Goal: Information Seeking & Learning: Learn about a topic

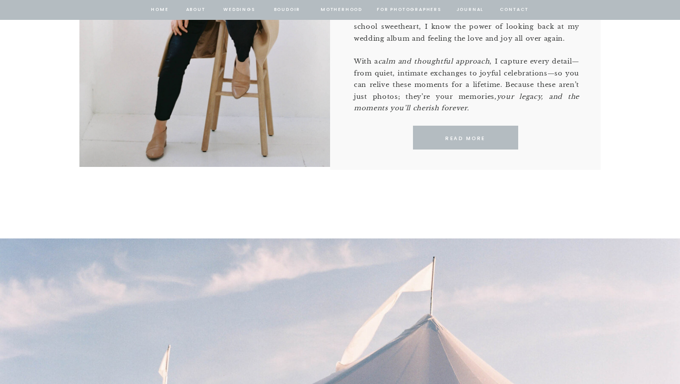
scroll to position [754, 0]
click at [479, 143] on div at bounding box center [465, 138] width 105 height 24
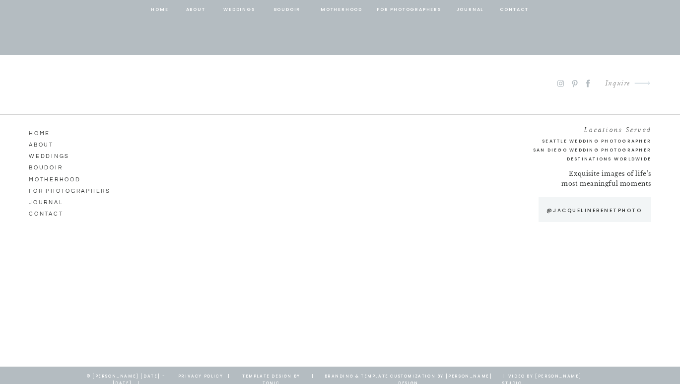
scroll to position [5332, 0]
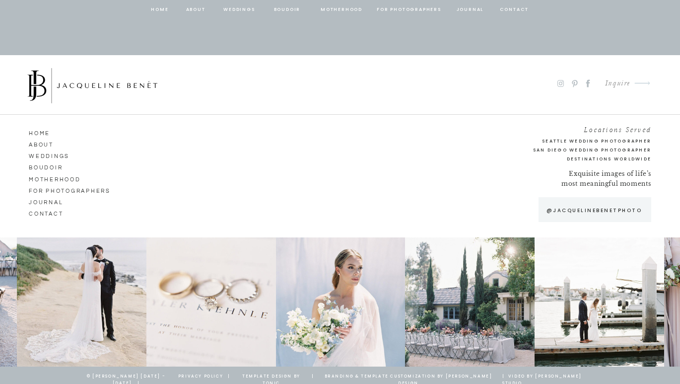
click at [52, 158] on nav "Weddings" at bounding box center [57, 154] width 57 height 9
click at [53, 156] on nav "Weddings" at bounding box center [57, 154] width 57 height 9
click at [52, 153] on nav "Weddings" at bounding box center [57, 154] width 57 height 9
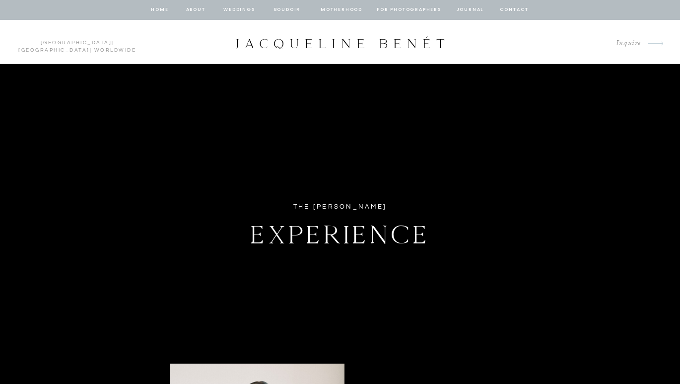
click at [241, 9] on nav "Weddings" at bounding box center [239, 9] width 34 height 9
click at [239, 10] on nav "Weddings" at bounding box center [239, 9] width 34 height 9
click at [303, 39] on div at bounding box center [340, 42] width 212 height 13
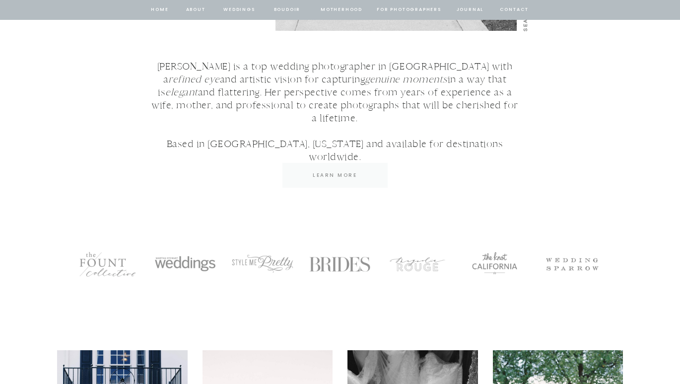
scroll to position [1633, 0]
click at [340, 177] on p "Learn More" at bounding box center [334, 174] width 91 height 9
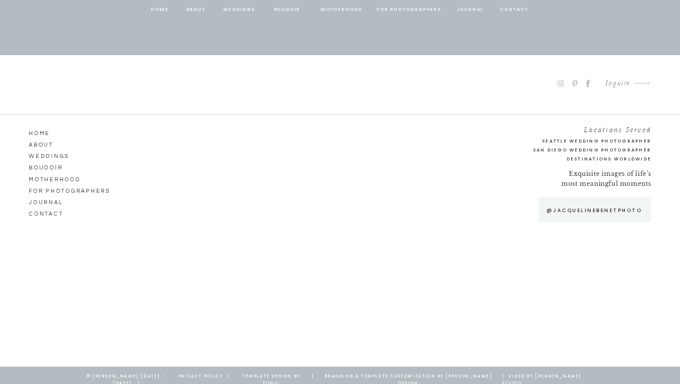
scroll to position [5332, 0]
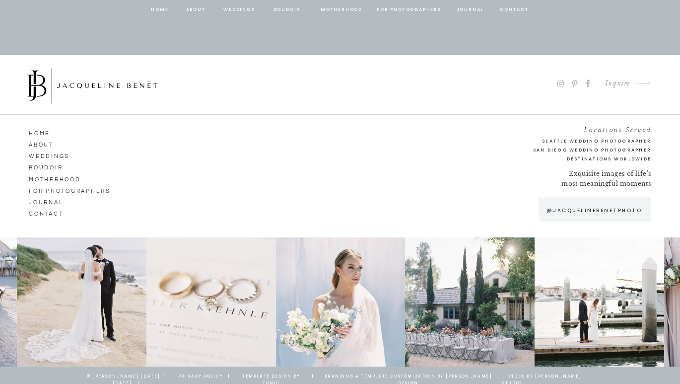
click at [561, 82] on icon at bounding box center [560, 83] width 8 height 9
click at [253, 253] on div at bounding box center [211, 301] width 130 height 129
click at [53, 155] on nav "Weddings" at bounding box center [57, 154] width 57 height 9
click at [414, 346] on div at bounding box center [470, 301] width 130 height 129
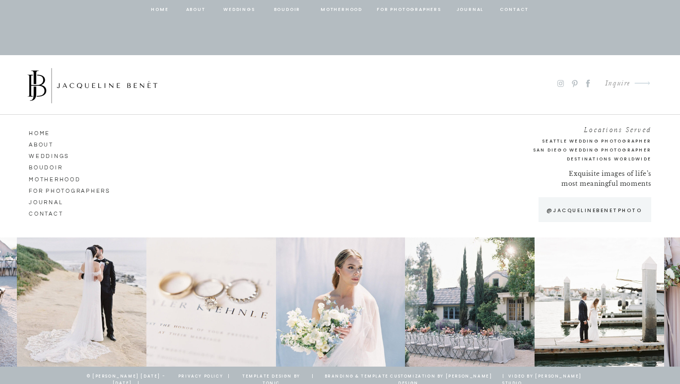
click at [318, 329] on div at bounding box center [341, 301] width 130 height 129
click at [457, 288] on div at bounding box center [470, 301] width 130 height 129
click at [67, 83] on div at bounding box center [92, 85] width 130 height 35
click at [34, 84] on div at bounding box center [92, 85] width 130 height 35
click at [117, 86] on div at bounding box center [92, 85] width 130 height 35
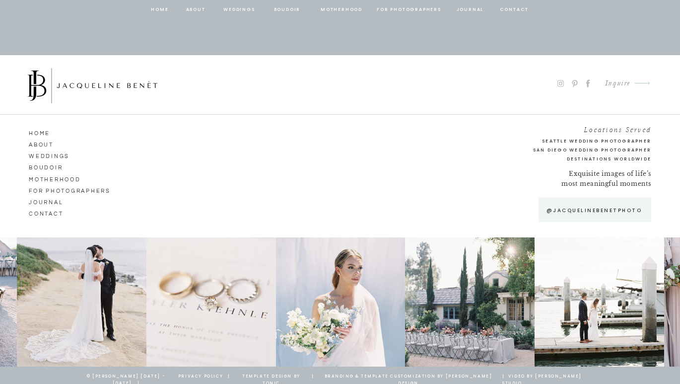
click at [35, 135] on nav "HOME" at bounding box center [57, 132] width 57 height 9
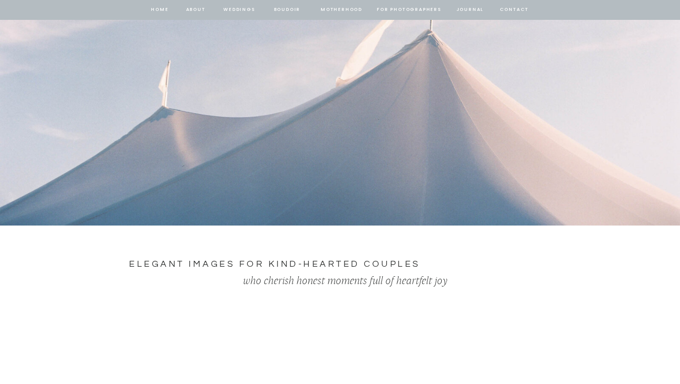
scroll to position [1171, 0]
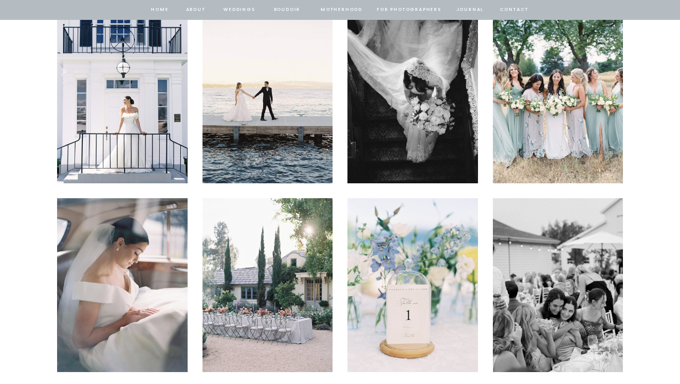
scroll to position [1976, 0]
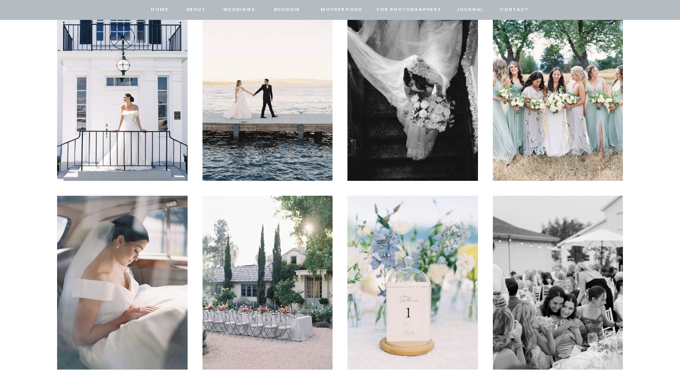
click at [140, 109] on img at bounding box center [122, 94] width 131 height 174
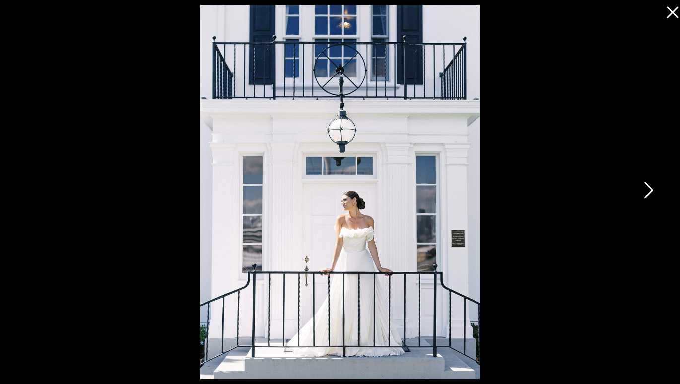
click at [644, 186] on icon at bounding box center [647, 193] width 25 height 30
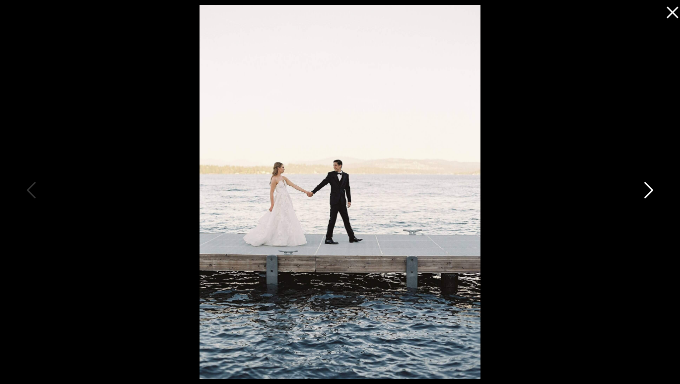
click at [644, 186] on icon at bounding box center [647, 193] width 25 height 30
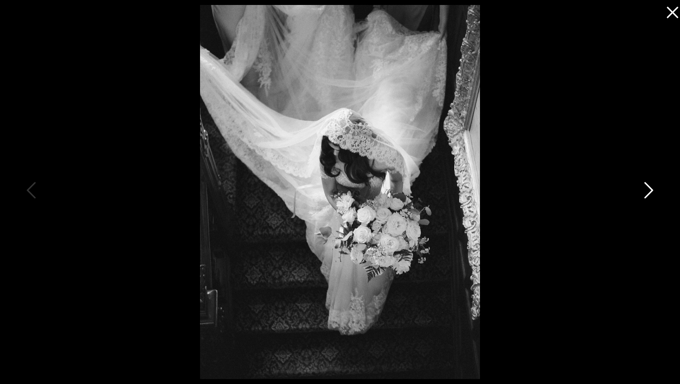
click at [644, 186] on icon at bounding box center [647, 193] width 25 height 30
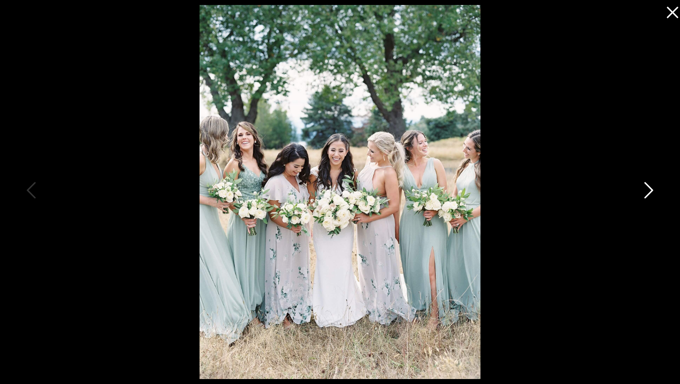
click at [644, 186] on icon at bounding box center [647, 193] width 25 height 30
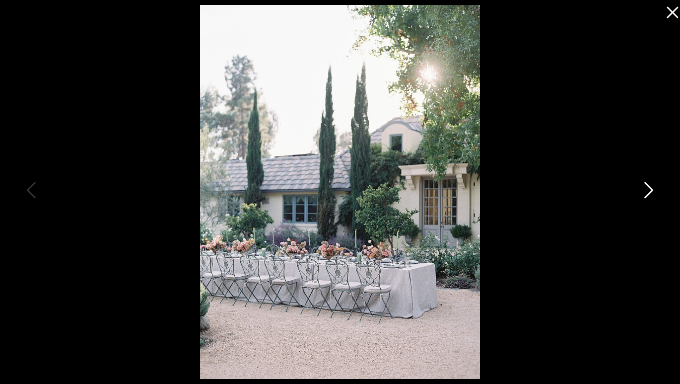
click at [644, 186] on icon at bounding box center [647, 193] width 25 height 30
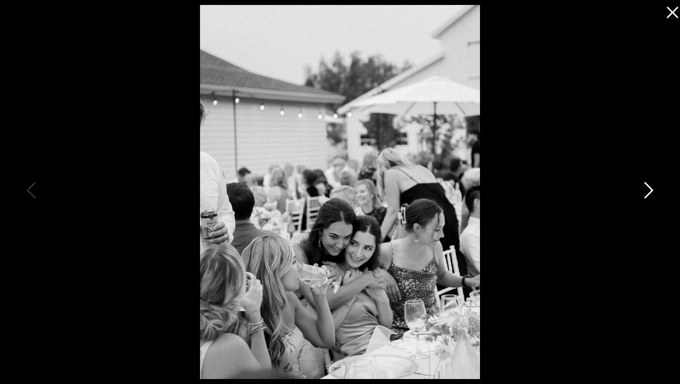
click at [644, 186] on icon at bounding box center [647, 193] width 25 height 30
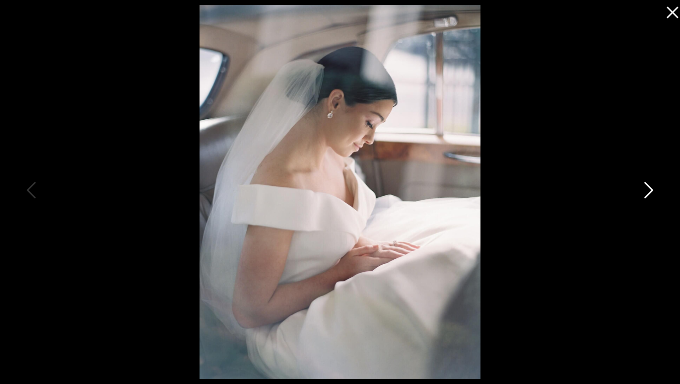
click at [644, 186] on icon at bounding box center [647, 193] width 25 height 30
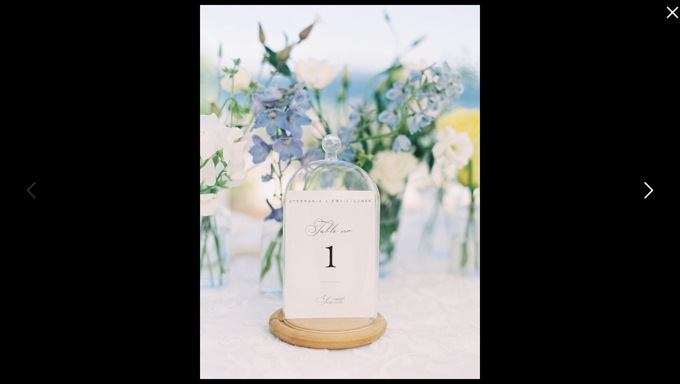
click at [644, 186] on icon at bounding box center [647, 193] width 25 height 30
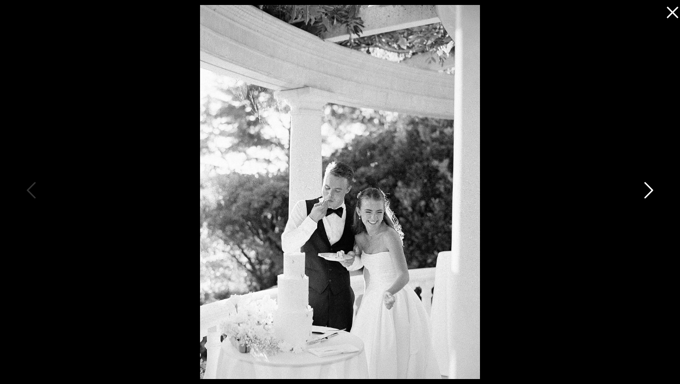
click at [644, 186] on icon at bounding box center [647, 193] width 25 height 30
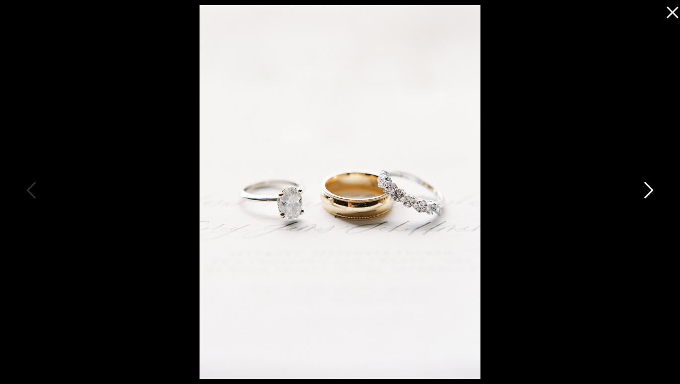
click at [644, 186] on icon at bounding box center [647, 193] width 25 height 30
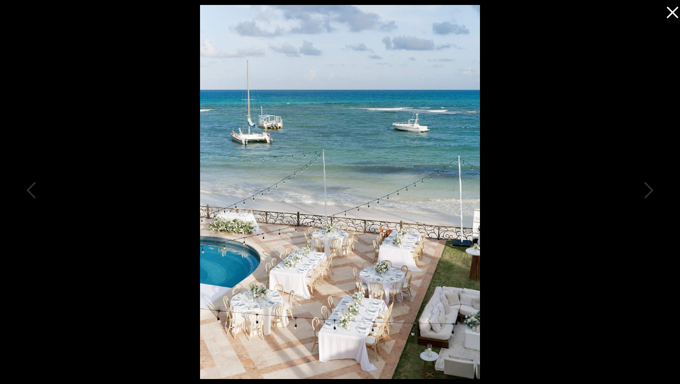
drag, startPoint x: 644, startPoint y: 186, endPoint x: 660, endPoint y: 196, distance: 18.9
click at [664, 198] on div at bounding box center [340, 192] width 680 height 384
click at [660, 196] on div at bounding box center [340, 192] width 680 height 384
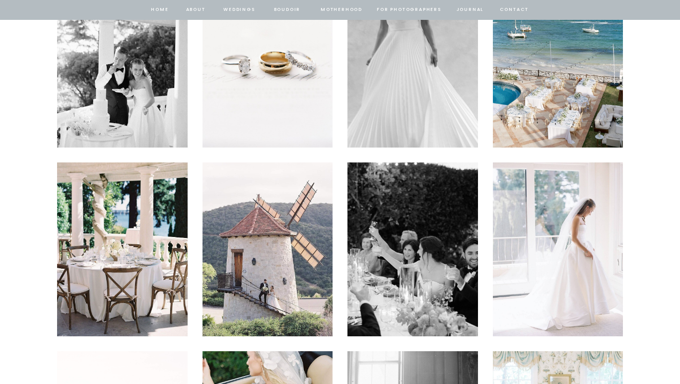
scroll to position [2459, 0]
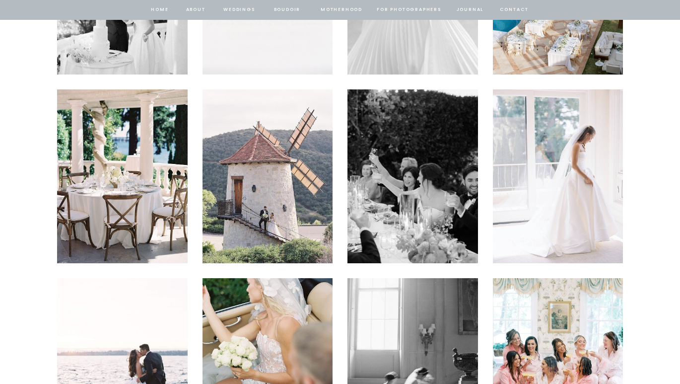
click at [291, 171] on img at bounding box center [268, 176] width 131 height 174
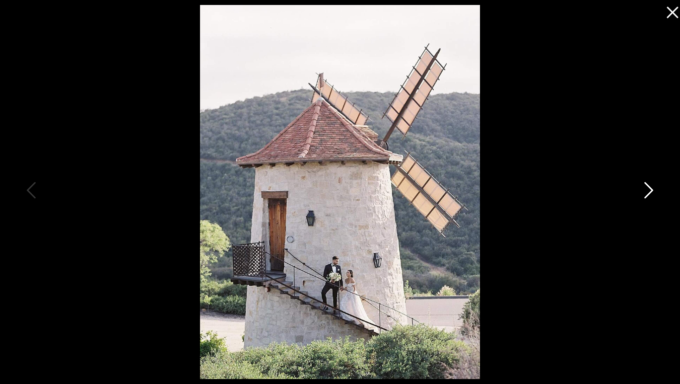
click at [648, 196] on icon at bounding box center [647, 193] width 25 height 30
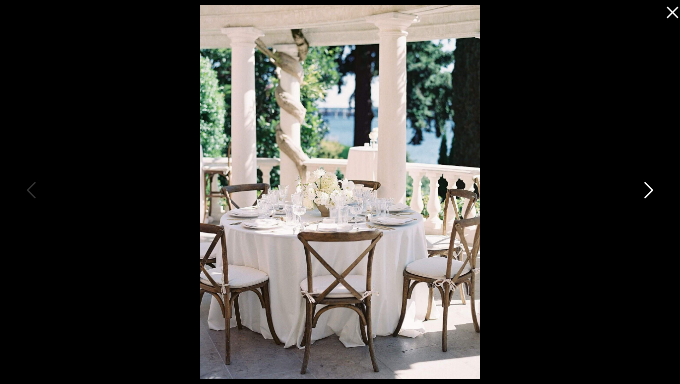
click at [648, 196] on icon at bounding box center [647, 193] width 25 height 30
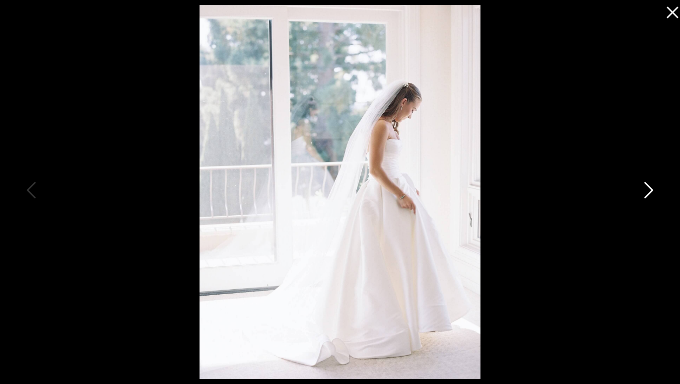
click at [648, 196] on icon at bounding box center [647, 193] width 25 height 30
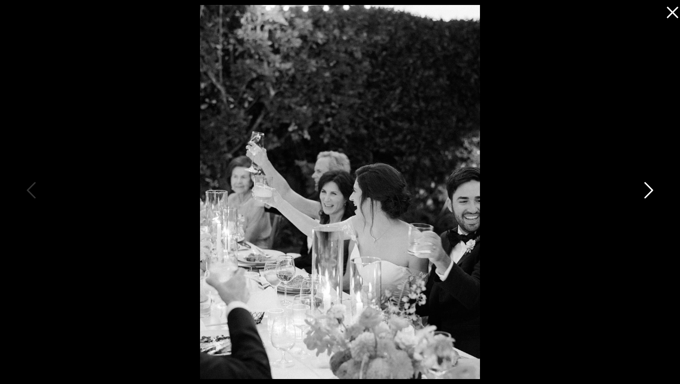
click at [648, 196] on icon at bounding box center [647, 193] width 25 height 30
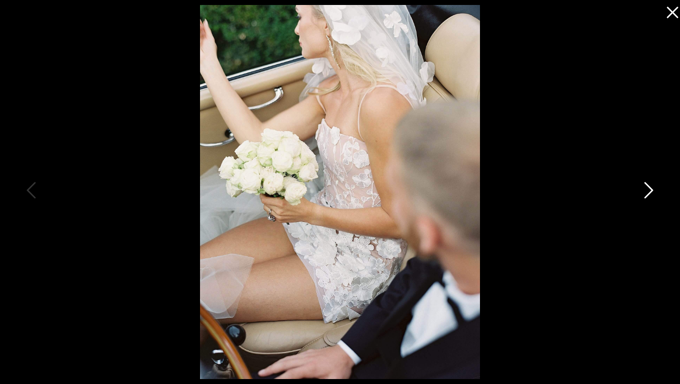
click at [648, 196] on icon at bounding box center [647, 193] width 25 height 30
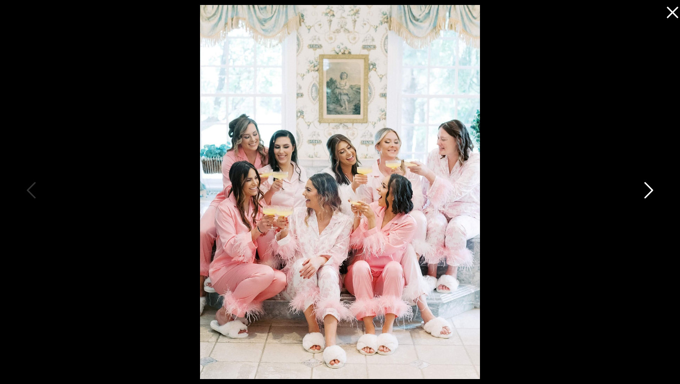
click at [648, 196] on icon at bounding box center [647, 193] width 25 height 30
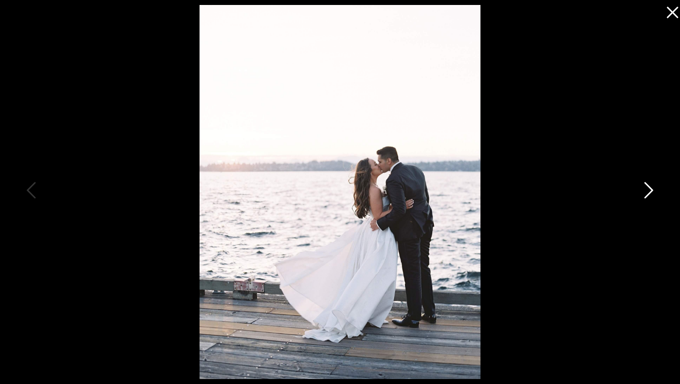
click at [648, 196] on icon at bounding box center [647, 193] width 25 height 30
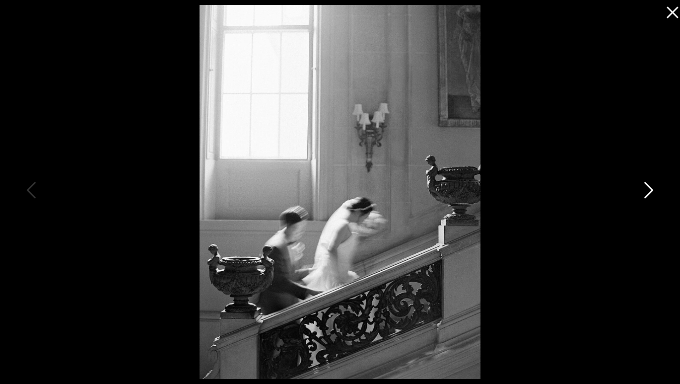
click at [648, 196] on icon at bounding box center [647, 193] width 25 height 30
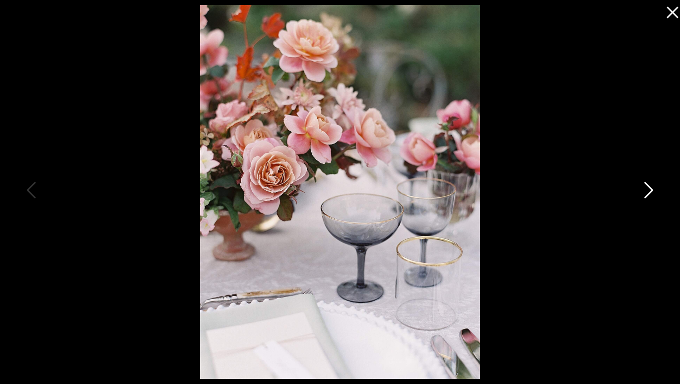
click at [648, 196] on icon at bounding box center [647, 193] width 25 height 30
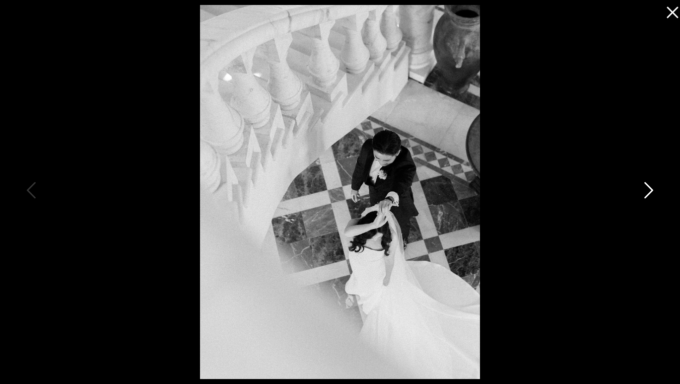
click at [648, 196] on icon at bounding box center [647, 193] width 25 height 30
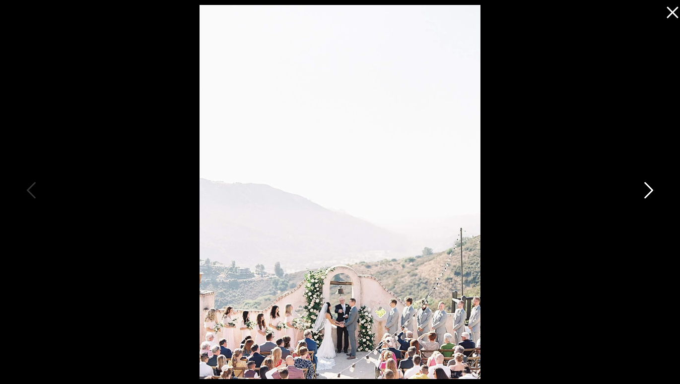
click at [648, 196] on icon at bounding box center [647, 193] width 25 height 30
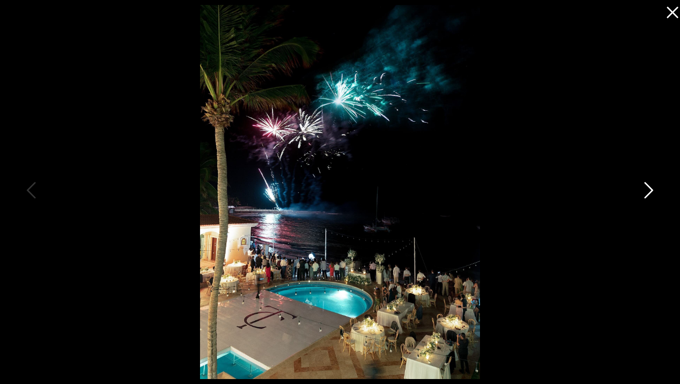
click at [648, 196] on icon at bounding box center [647, 193] width 25 height 30
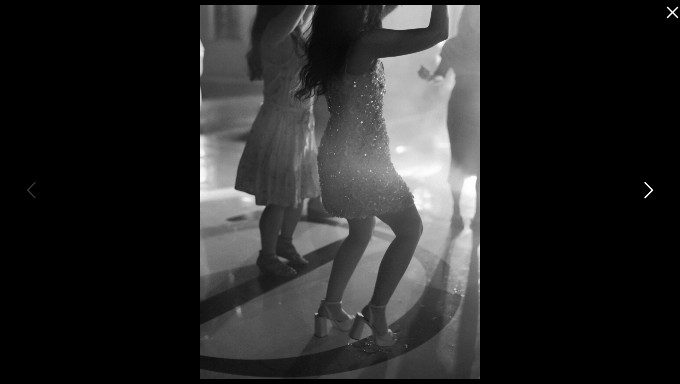
click at [648, 196] on icon at bounding box center [647, 193] width 25 height 30
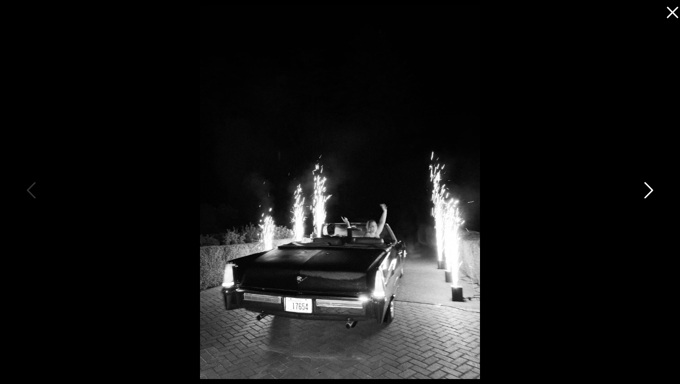
click at [648, 196] on icon at bounding box center [647, 193] width 25 height 30
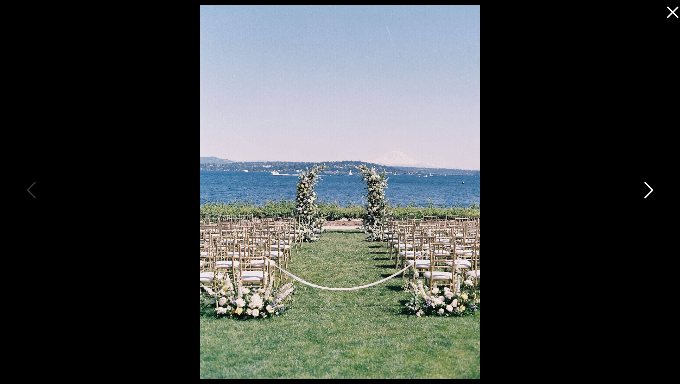
click at [648, 196] on icon at bounding box center [647, 193] width 25 height 30
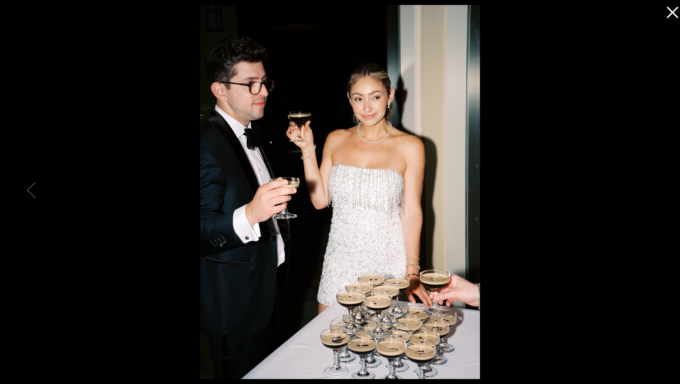
click at [648, 196] on div at bounding box center [340, 192] width 680 height 384
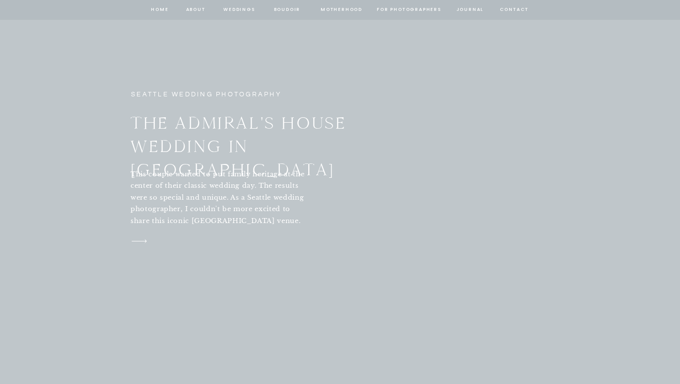
scroll to position [3743, 0]
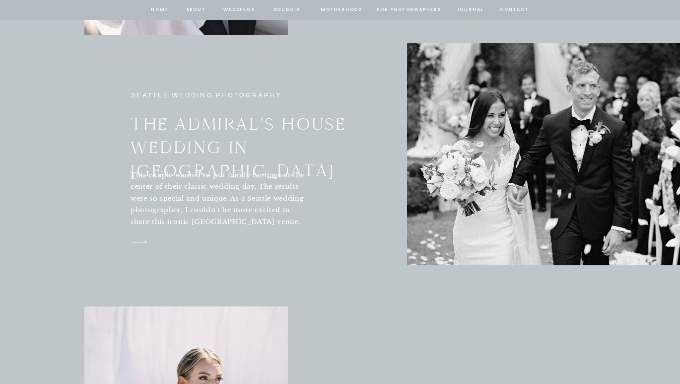
click at [253, 123] on h3 "the Admiral's house wedding in seattle" at bounding box center [251, 138] width 240 height 50
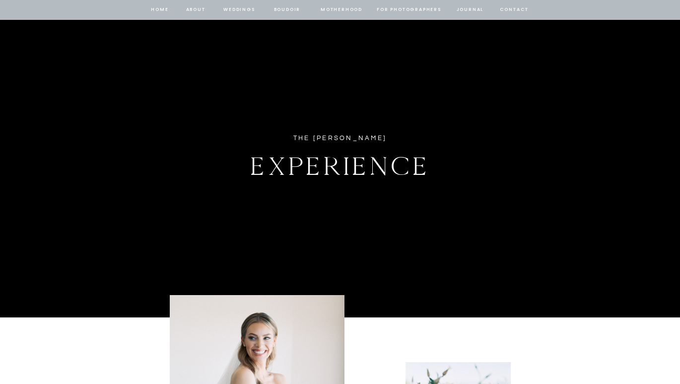
scroll to position [21, 0]
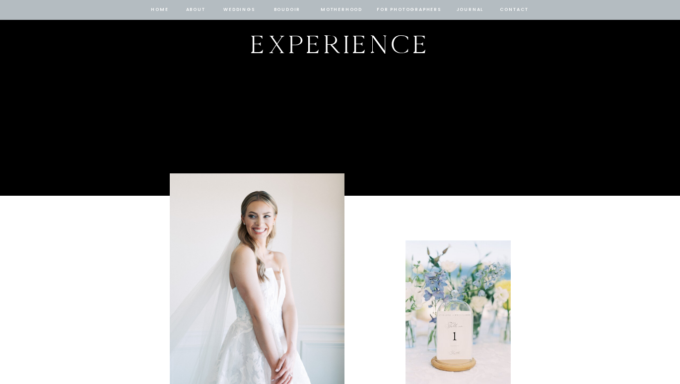
scroll to position [191, 0]
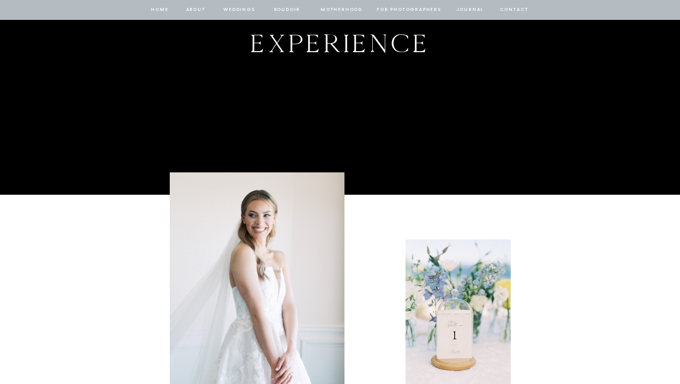
click at [317, 263] on div at bounding box center [257, 289] width 175 height 235
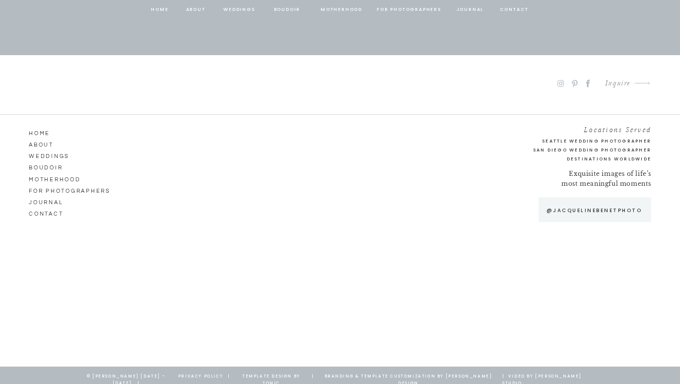
scroll to position [5332, 0]
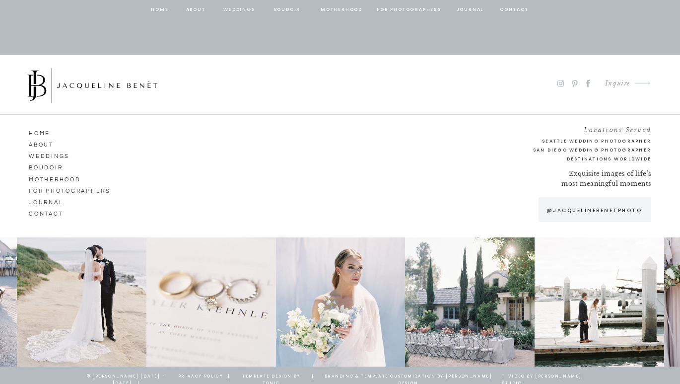
click at [83, 332] on div at bounding box center [82, 301] width 130 height 129
click at [175, 295] on div at bounding box center [211, 301] width 130 height 129
click at [412, 279] on div at bounding box center [470, 301] width 130 height 129
click at [647, 265] on div at bounding box center [600, 301] width 130 height 129
click at [613, 207] on p "@jacquelinebenetphoto" at bounding box center [594, 210] width 105 height 8
